Goal: Transaction & Acquisition: Obtain resource

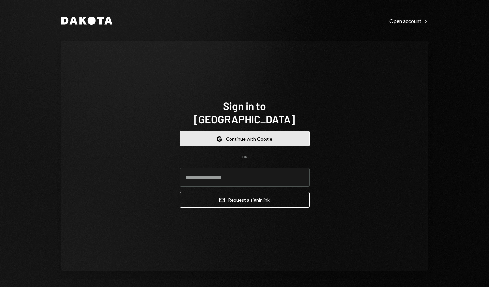
click at [263, 135] on button "Google Continue with Google" at bounding box center [245, 139] width 130 height 16
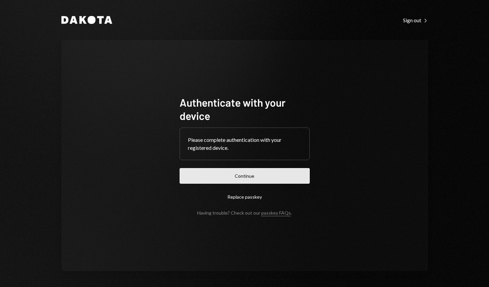
click at [219, 174] on button "Continue" at bounding box center [245, 176] width 130 height 16
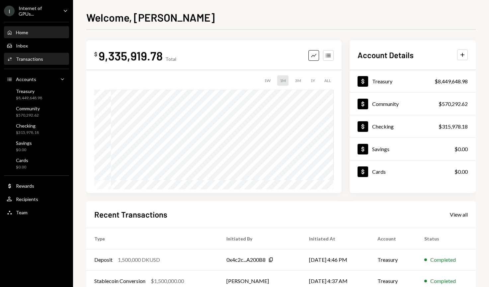
click at [40, 56] on div "Transactions" at bounding box center [29, 59] width 27 height 6
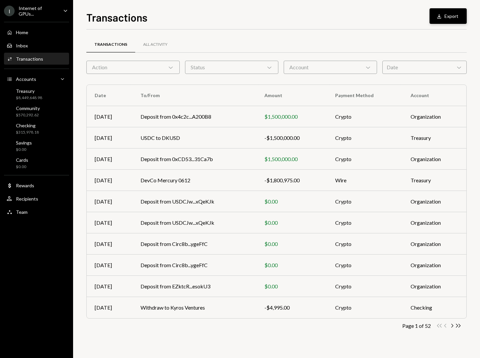
click at [435, 13] on button "Download Export" at bounding box center [447, 16] width 37 height 16
click at [441, 20] on button "Download Export" at bounding box center [447, 16] width 37 height 16
click at [435, 16] on button "Download Export" at bounding box center [447, 16] width 37 height 16
click at [455, 14] on button "Download Export" at bounding box center [447, 16] width 37 height 16
click at [449, 22] on button "Download Export" at bounding box center [447, 16] width 37 height 16
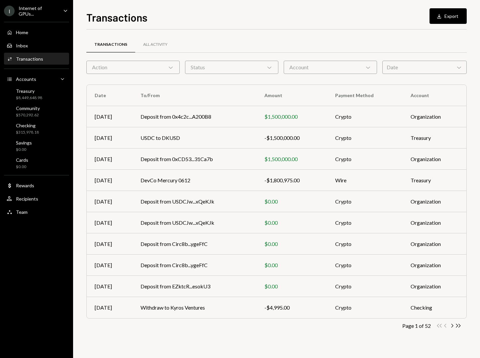
click at [408, 69] on div "Date Chevron Down" at bounding box center [424, 67] width 84 height 13
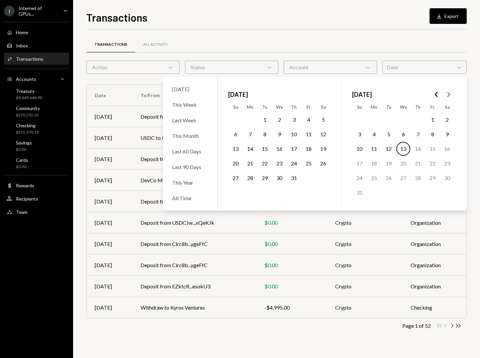
click at [405, 149] on button "13" at bounding box center [403, 149] width 14 height 14
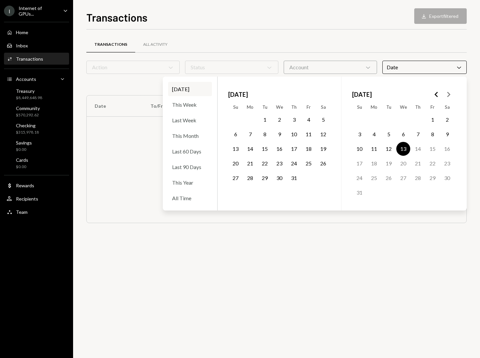
click at [403, 150] on button "13" at bounding box center [403, 149] width 14 height 14
click at [435, 95] on polygon "Go to the Previous Month" at bounding box center [435, 94] width 3 height 5
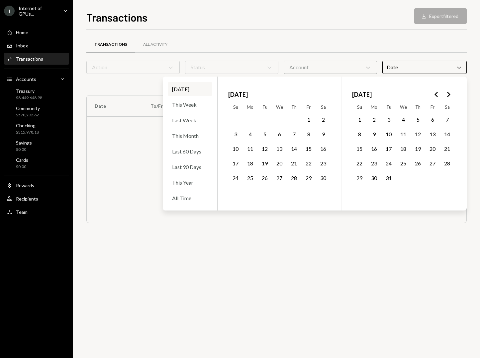
click at [435, 95] on polygon "Go to the Previous Month" at bounding box center [435, 94] width 3 height 5
click at [294, 118] on button "1" at bounding box center [294, 120] width 14 height 14
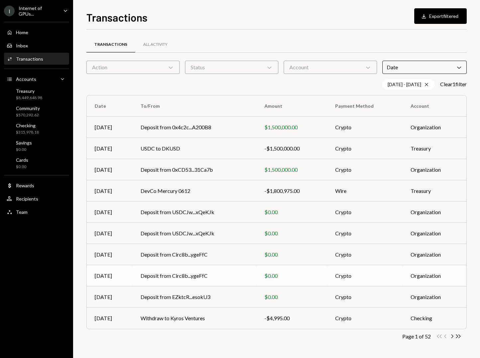
click at [340, 267] on td "Crypto" at bounding box center [364, 276] width 75 height 21
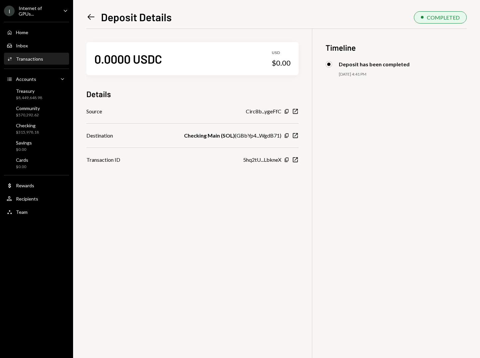
click at [93, 24] on div "Left Arrow Deposit Details COMPLETED 0.0000 USDC USD $0.00 Details Source Circ8…" at bounding box center [276, 183] width 380 height 349
click at [93, 21] on icon "Left Arrow" at bounding box center [90, 16] width 9 height 9
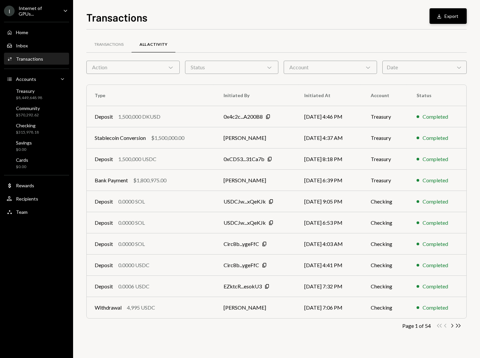
click at [444, 18] on div "Download" at bounding box center [439, 16] width 9 height 7
click at [123, 47] on div "Transactions" at bounding box center [108, 45] width 45 height 16
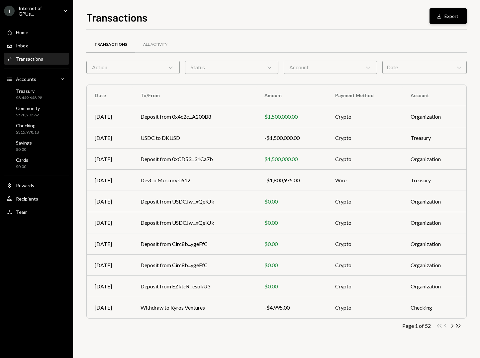
click at [447, 12] on button "Download Export" at bounding box center [447, 16] width 37 height 16
click at [456, 25] on div "Transactions Download Export Transactions All Activity Action Chevron Down Stat…" at bounding box center [276, 183] width 380 height 349
click at [455, 19] on button "Download Export" at bounding box center [447, 16] width 37 height 16
click at [449, 18] on button "Download Export" at bounding box center [447, 16] width 37 height 16
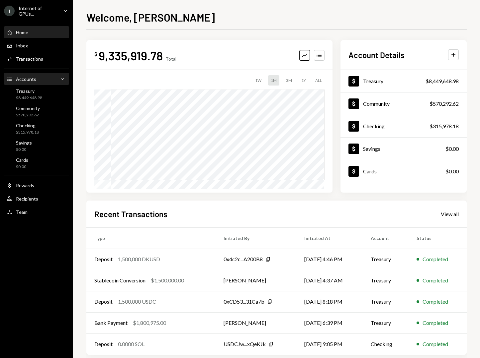
click at [40, 78] on div "Accounts Accounts Caret Down" at bounding box center [37, 79] width 60 height 7
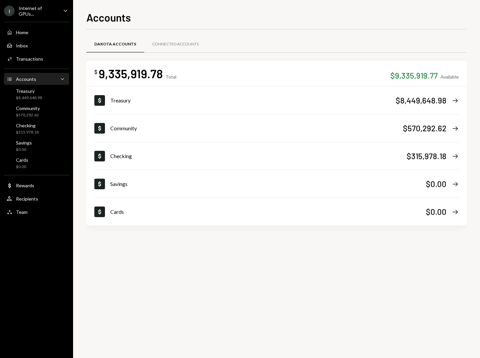
click at [35, 78] on div "Accounts" at bounding box center [26, 79] width 20 height 6
click at [167, 40] on div "Connected Accounts" at bounding box center [175, 45] width 62 height 16
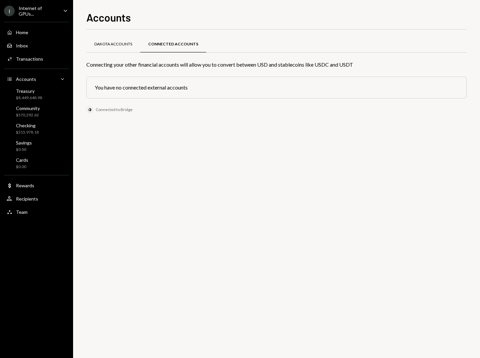
click at [101, 42] on div "Dakota Accounts" at bounding box center [113, 44] width 38 height 6
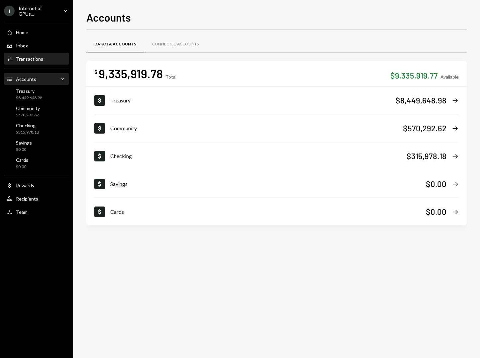
click at [25, 56] on div "Transactions" at bounding box center [29, 59] width 27 height 6
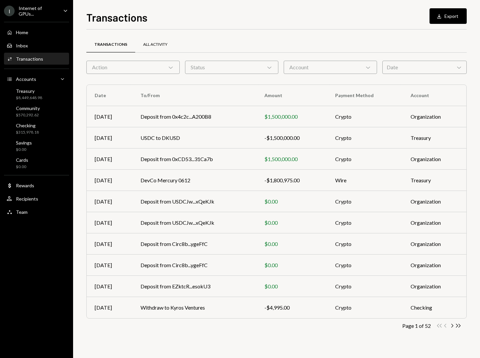
click at [160, 48] on div "All Activity" at bounding box center [155, 45] width 40 height 16
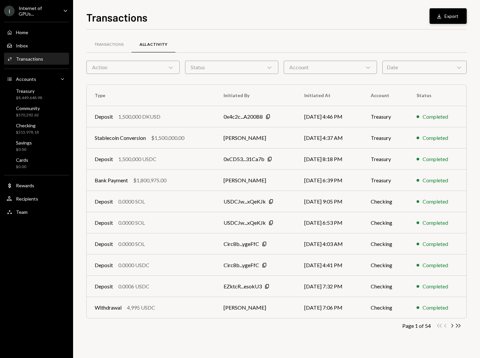
click at [446, 17] on button "Download Export" at bounding box center [447, 16] width 37 height 16
click at [402, 28] on div "Transactions Download Export Transactions All Activity Action Chevron Down Stat…" at bounding box center [276, 183] width 380 height 349
click at [368, 28] on div "Transactions Download Export Transactions All Activity Action Chevron Down Stat…" at bounding box center [276, 183] width 380 height 349
click at [450, 38] on div "Transactions All Activity" at bounding box center [276, 44] width 380 height 17
click at [432, 41] on div "Transactions All Activity" at bounding box center [276, 44] width 380 height 17
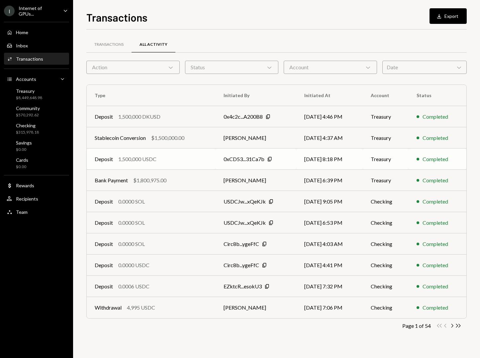
click at [362, 152] on td "[DATE] 8:18 PM" at bounding box center [329, 159] width 66 height 21
click at [451, 21] on button "Download Export" at bounding box center [447, 16] width 37 height 16
click at [452, 20] on button "Download Export" at bounding box center [447, 16] width 37 height 16
click at [449, 12] on button "Download Export" at bounding box center [447, 16] width 37 height 16
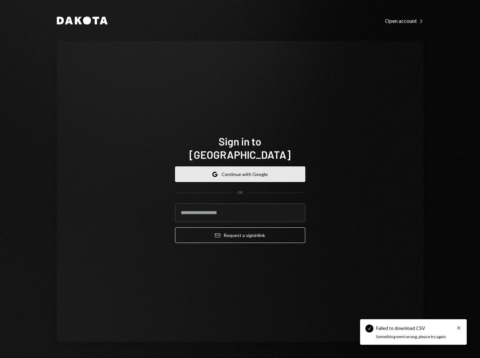
click at [242, 167] on button "Google Continue with Google" at bounding box center [240, 175] width 130 height 16
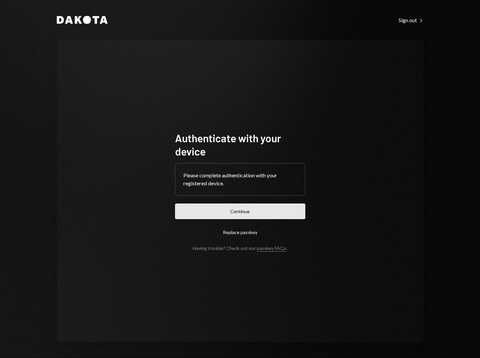
click at [238, 217] on button "Continue" at bounding box center [240, 212] width 130 height 16
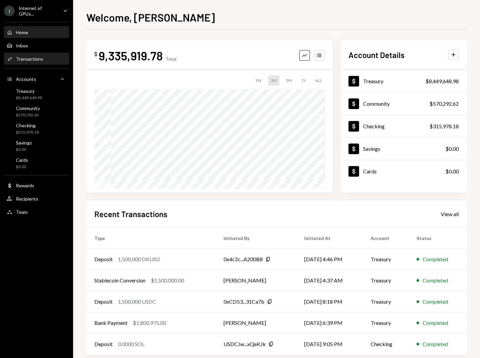
click at [37, 60] on div "Transactions" at bounding box center [29, 59] width 27 height 6
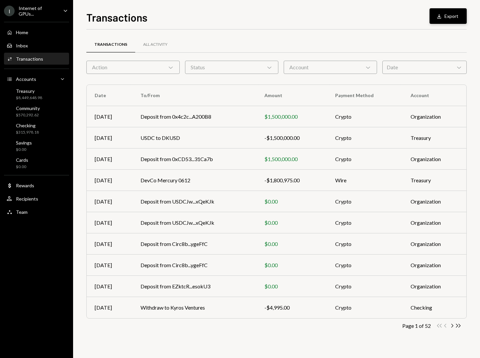
click at [455, 17] on button "Download Export" at bounding box center [447, 16] width 37 height 16
click at [50, 90] on div "Treasury $8,449,648.98" at bounding box center [37, 94] width 60 height 13
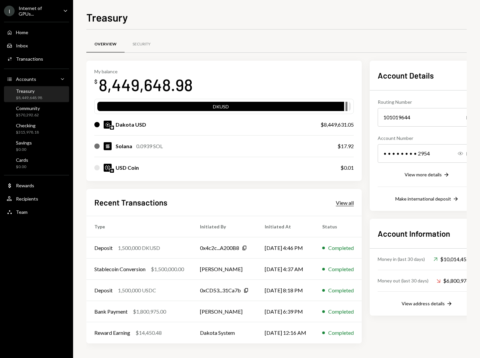
click at [354, 202] on div "View all" at bounding box center [345, 203] width 18 height 7
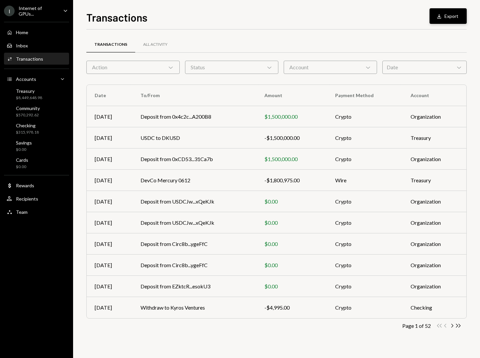
click at [450, 17] on button "Download Export" at bounding box center [447, 16] width 37 height 16
click at [450, 17] on div "Transactions Export" at bounding box center [276, 16] width 380 height 15
click at [450, 17] on button "Export" at bounding box center [449, 16] width 36 height 16
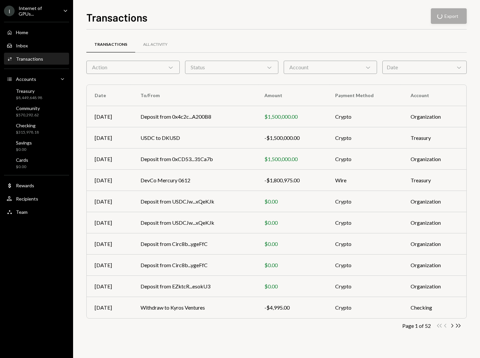
click at [450, 17] on div "Transactions Export" at bounding box center [276, 16] width 380 height 15
click at [450, 17] on button "Download Export" at bounding box center [447, 16] width 37 height 16
click at [450, 17] on div "Transactions Download Export" at bounding box center [276, 16] width 380 height 15
click at [450, 17] on div "Transactions Export" at bounding box center [276, 16] width 380 height 15
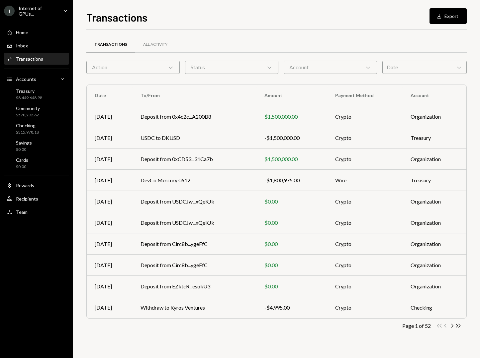
click at [330, 28] on div "Transactions Download Export Transactions All Activity Action Chevron Down Stat…" at bounding box center [276, 183] width 380 height 349
click at [454, 65] on div "Date Chevron Down" at bounding box center [424, 67] width 84 height 13
click at [213, 66] on div "Status Chevron Down" at bounding box center [231, 67] width 93 height 13
click at [222, 98] on label "Completed" at bounding box center [232, 99] width 88 height 12
click at [197, 98] on button "Completed" at bounding box center [194, 98] width 5 height 5
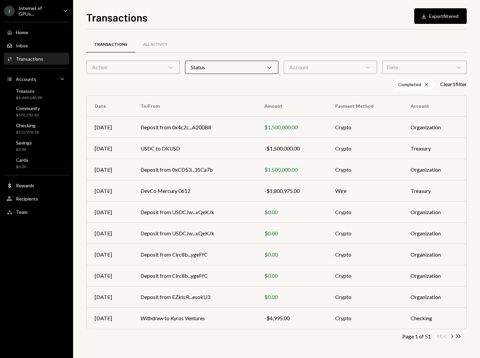
click at [152, 65] on div "Action Chevron Down" at bounding box center [132, 67] width 93 height 13
click at [307, 64] on div "Account Chevron Down" at bounding box center [329, 67] width 93 height 13
click at [422, 22] on button "Download Export filtered" at bounding box center [440, 16] width 52 height 16
